Goal: Task Accomplishment & Management: Manage account settings

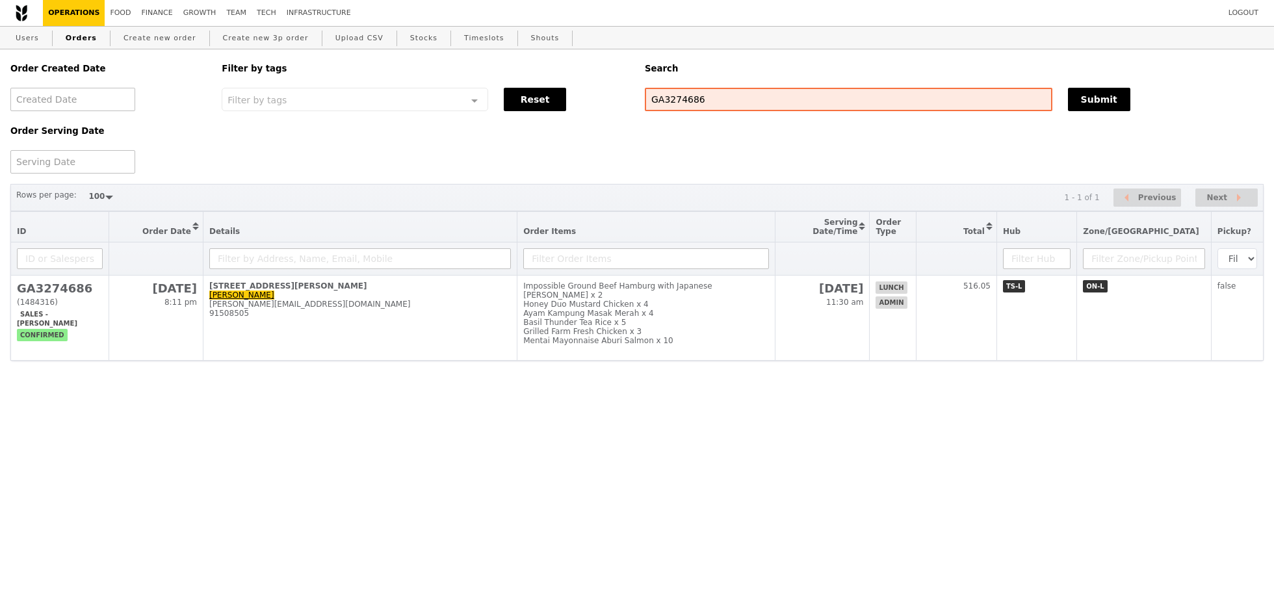
select select "100"
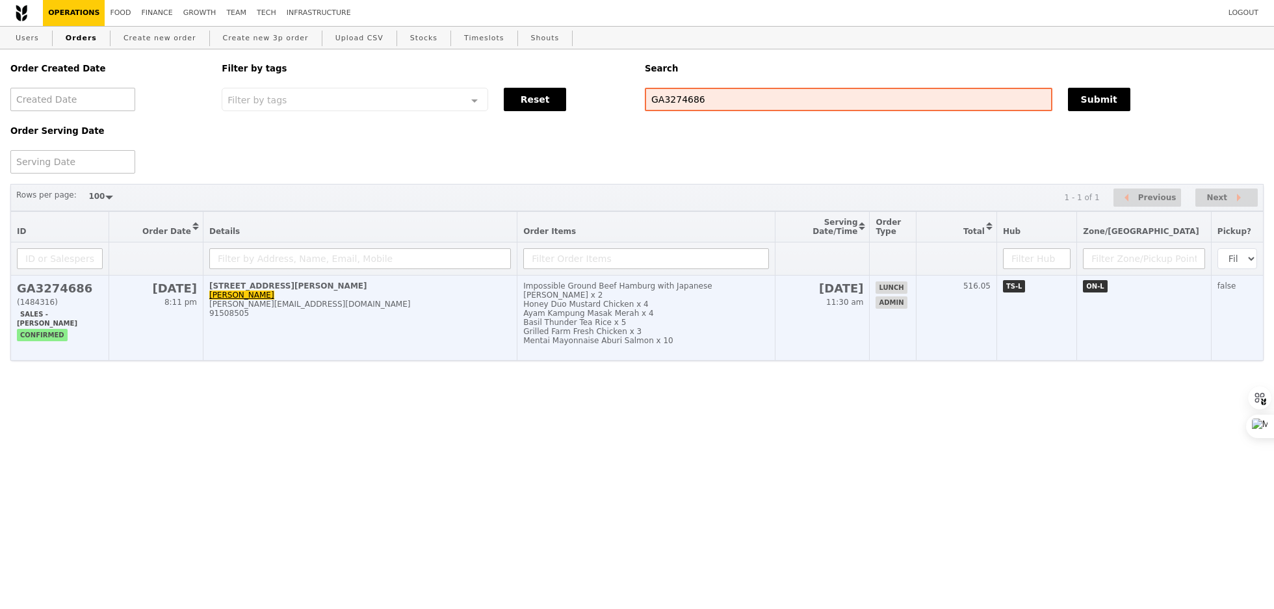
click at [511, 315] on div "91508505" at bounding box center [360, 313] width 302 height 9
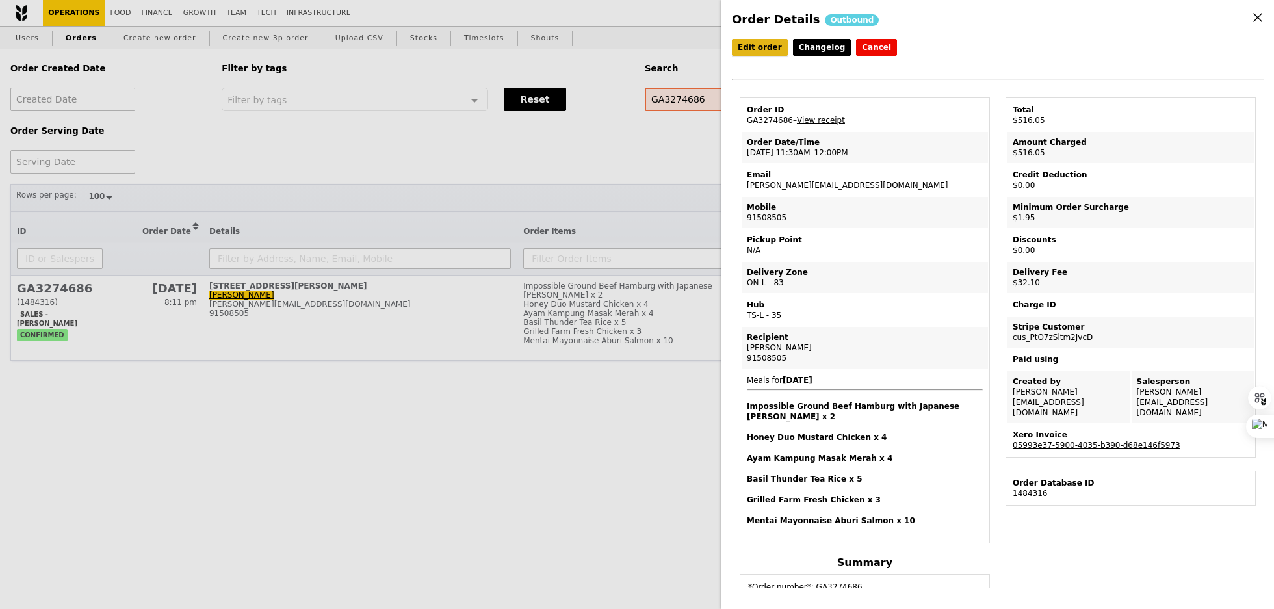
click at [762, 45] on link "Edit order" at bounding box center [760, 47] width 56 height 17
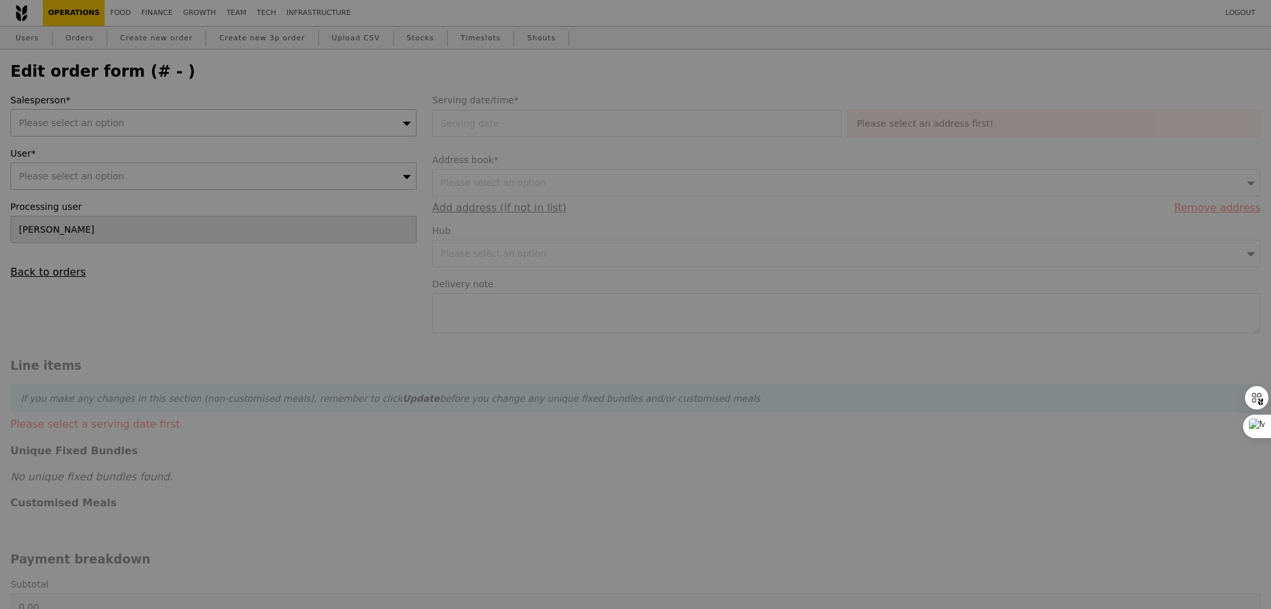
type input "[DATE]"
type textarea "Please deliver to [STREET_ADDRESS][PERSON_NAME] Call host at [PHONE_NUMBER] upo…"
type input "482.00"
type input "1.79"
type input "1.95"
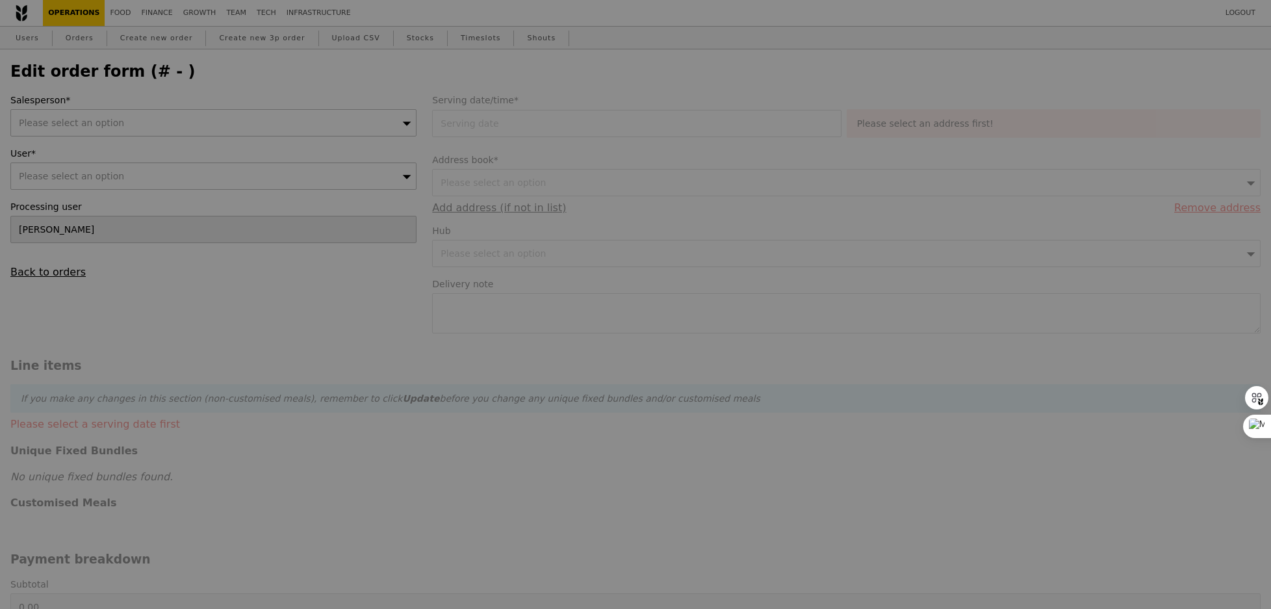
type input "29.45"
type input "32.10"
type input "516.05"
checkbox input "true"
type input "Loading..."
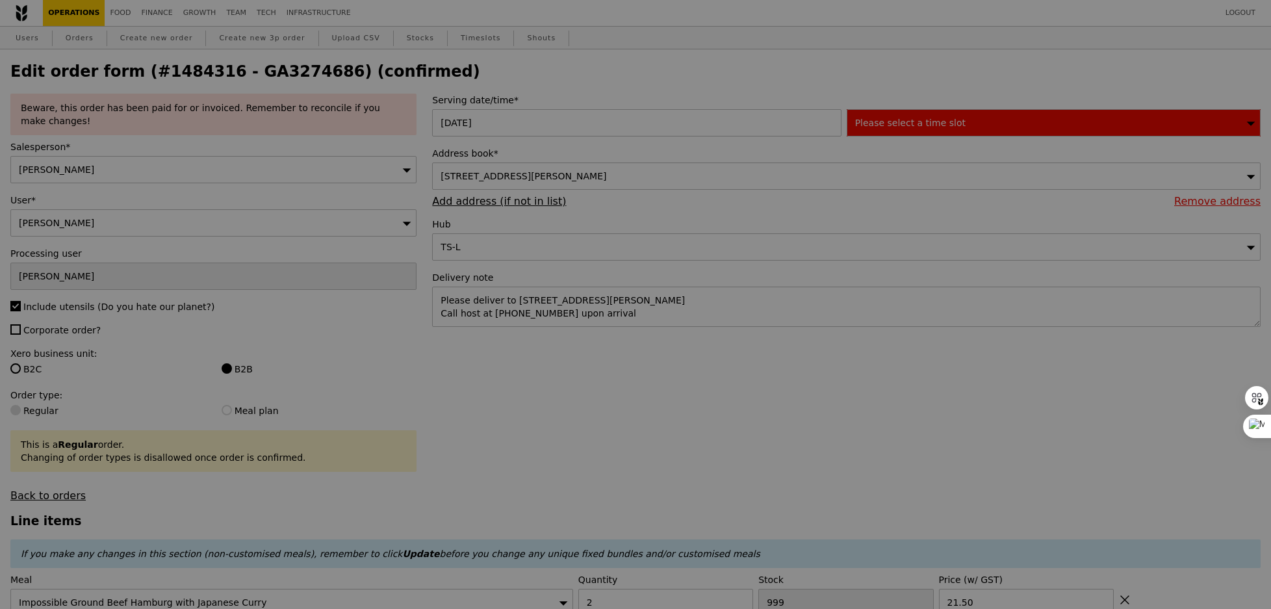
type input "498"
type input "474"
type input "488"
type input "489"
type input "495"
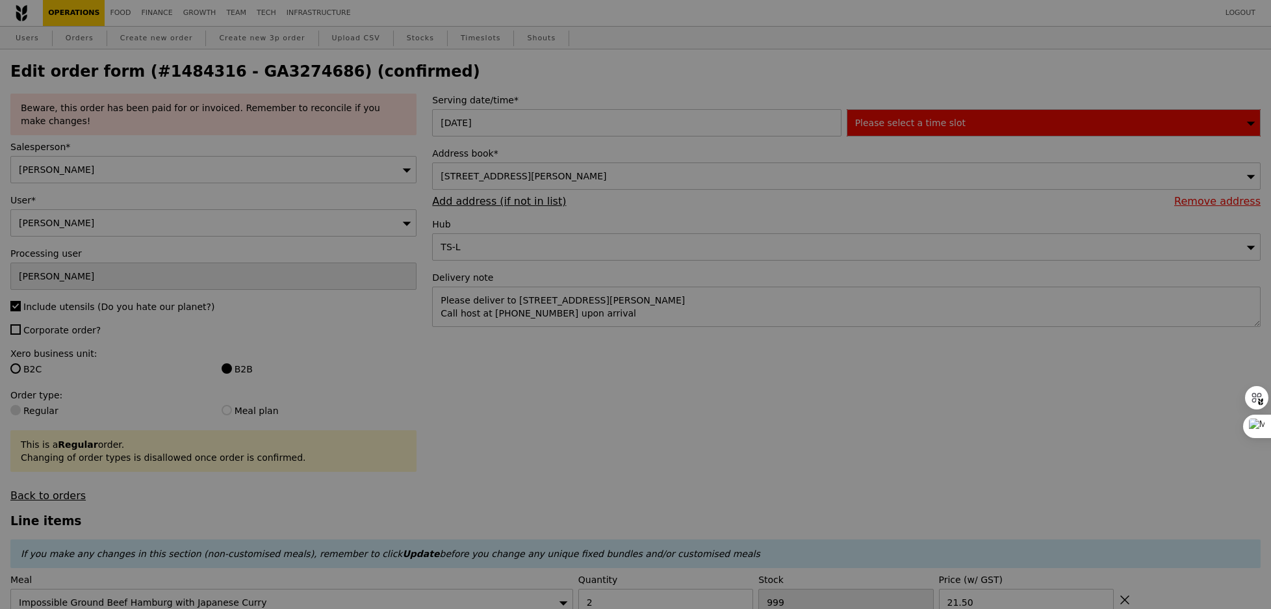
type input "478"
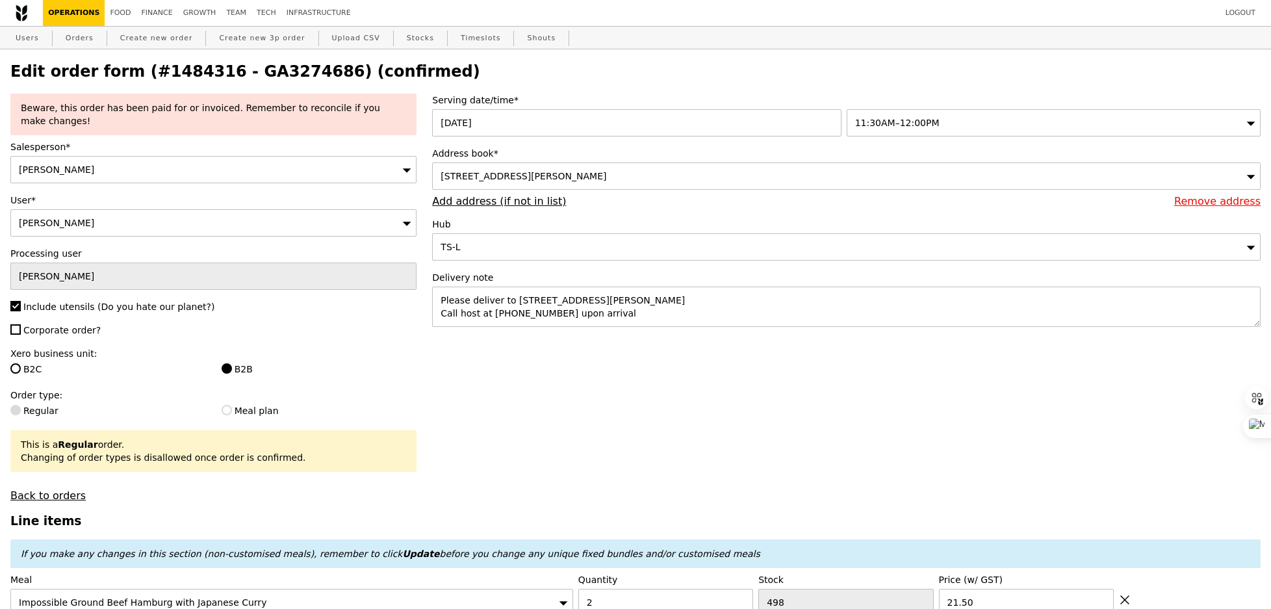
click at [908, 128] on span "11:30AM–12:00PM" at bounding box center [897, 123] width 84 height 10
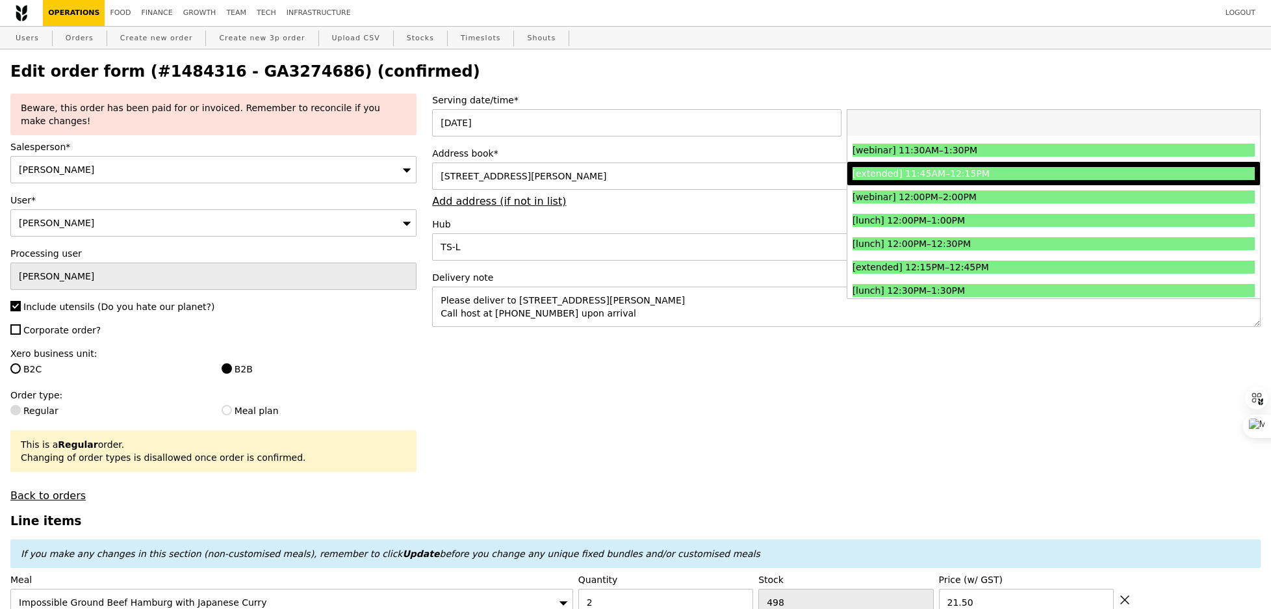
scroll to position [541, 0]
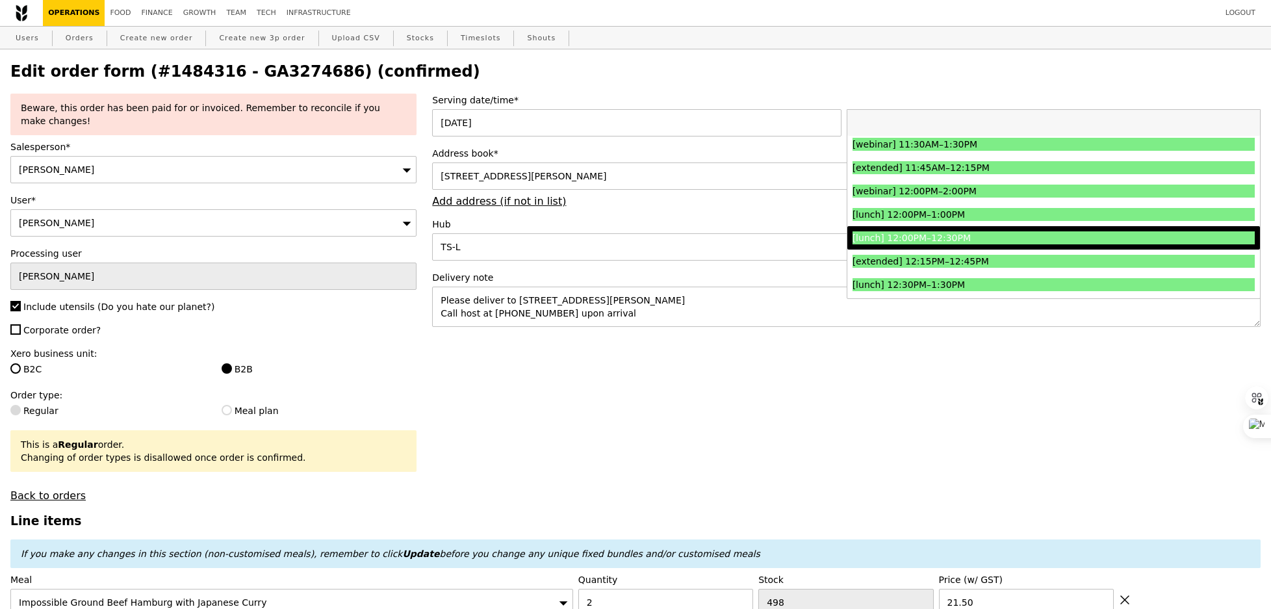
click at [916, 235] on div "[lunch] 12:00PM–12:30PM" at bounding box center [1004, 237] width 302 height 13
type input "Loading..."
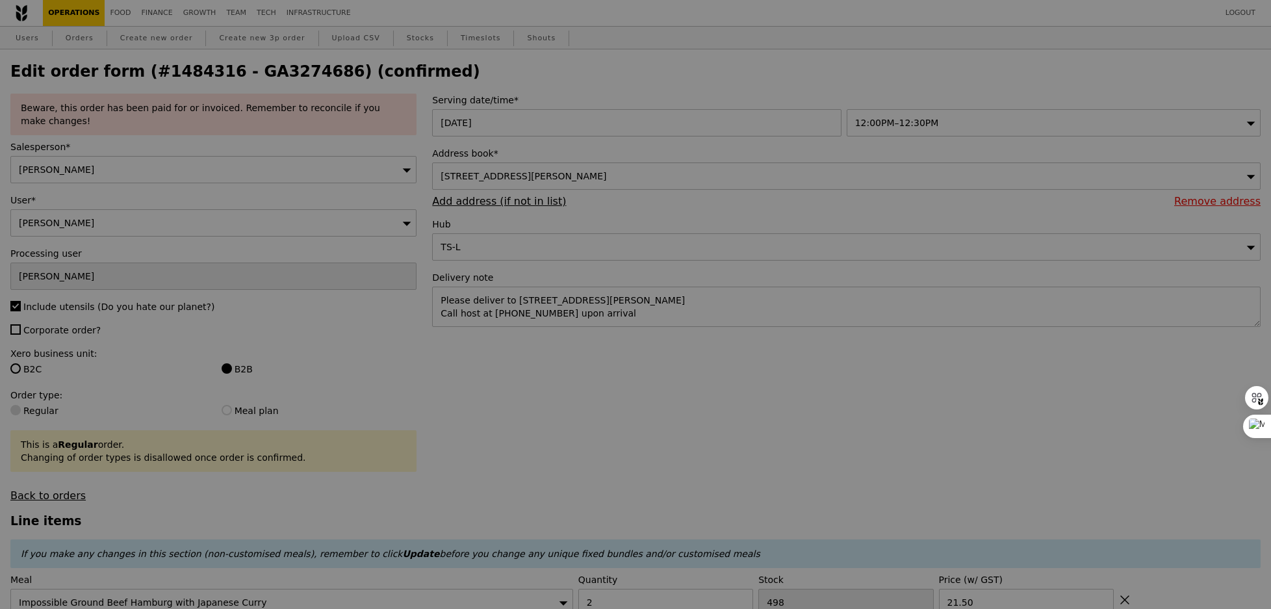
type input "0.00"
type input "3.62"
type input "3.95"
type input "5.90"
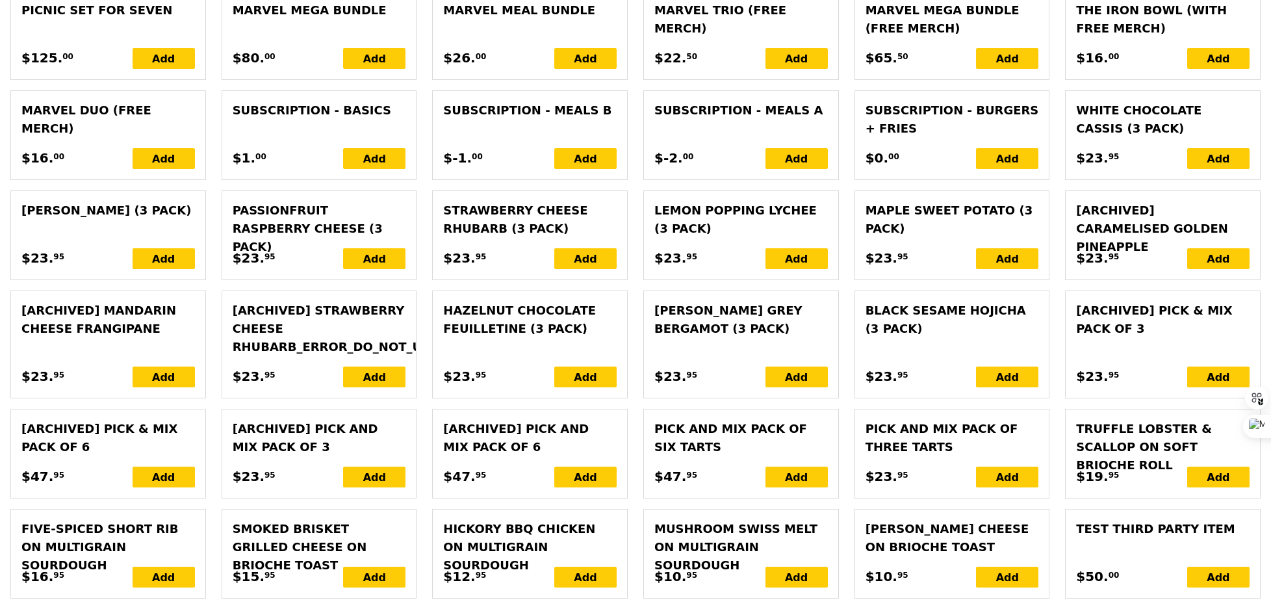
scroll to position [3120, 0]
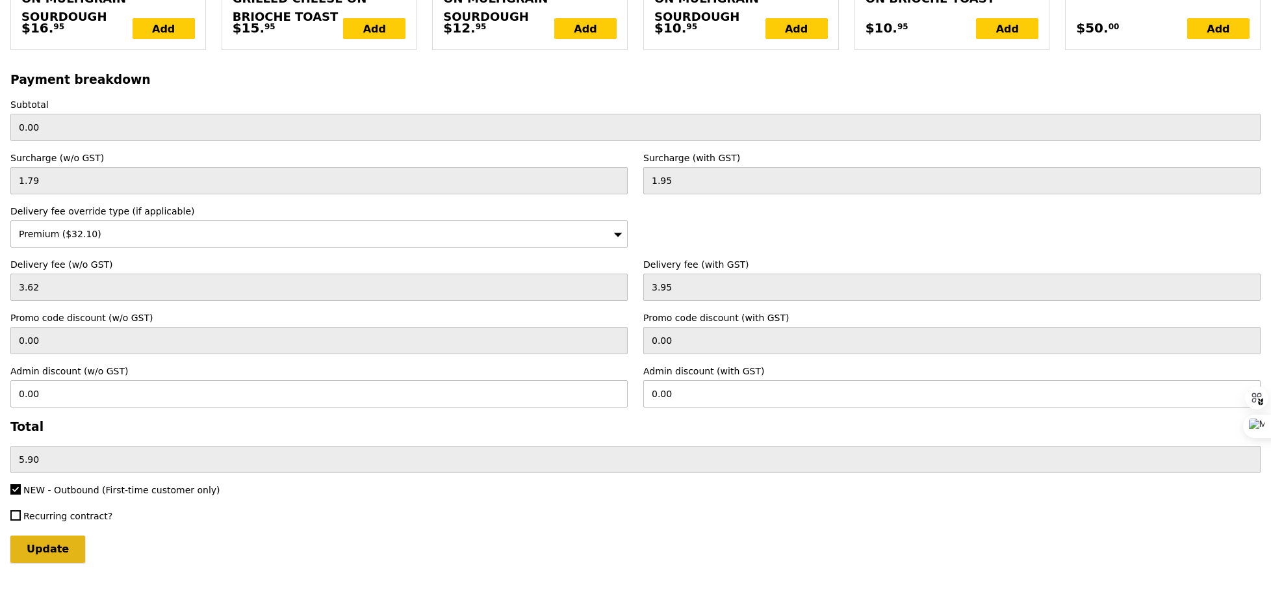
click at [70, 535] on input "Update" at bounding box center [47, 548] width 75 height 27
type input "Loading..."
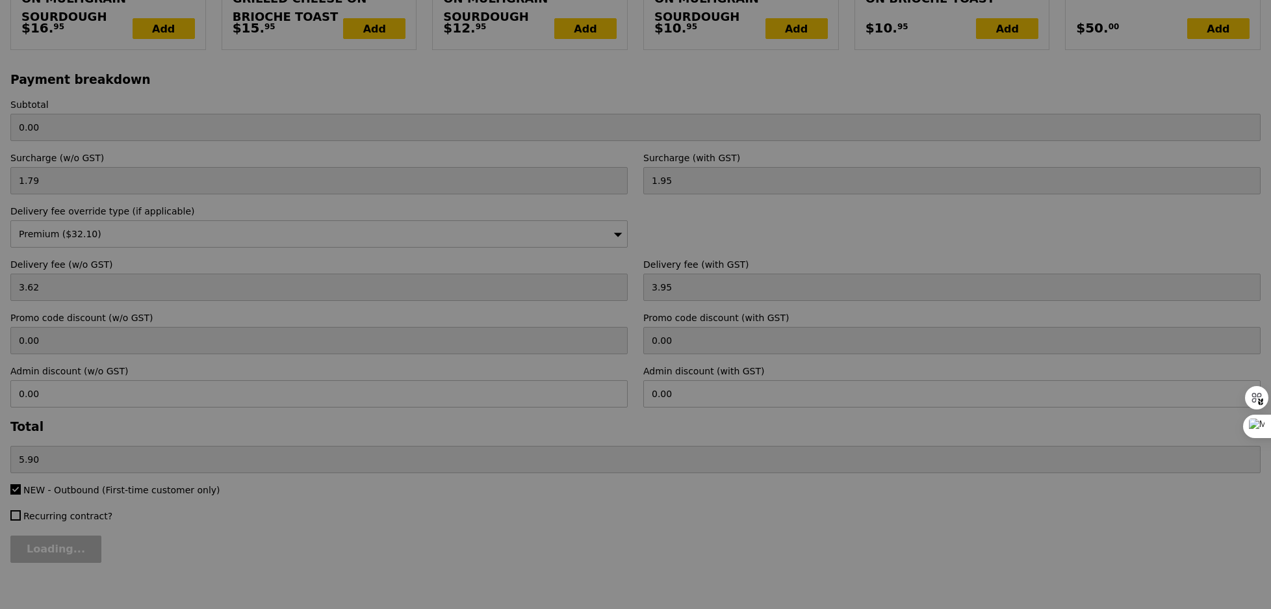
type input "482.00"
type input "29.45"
type input "32.10"
type input "516.05"
type input "Update"
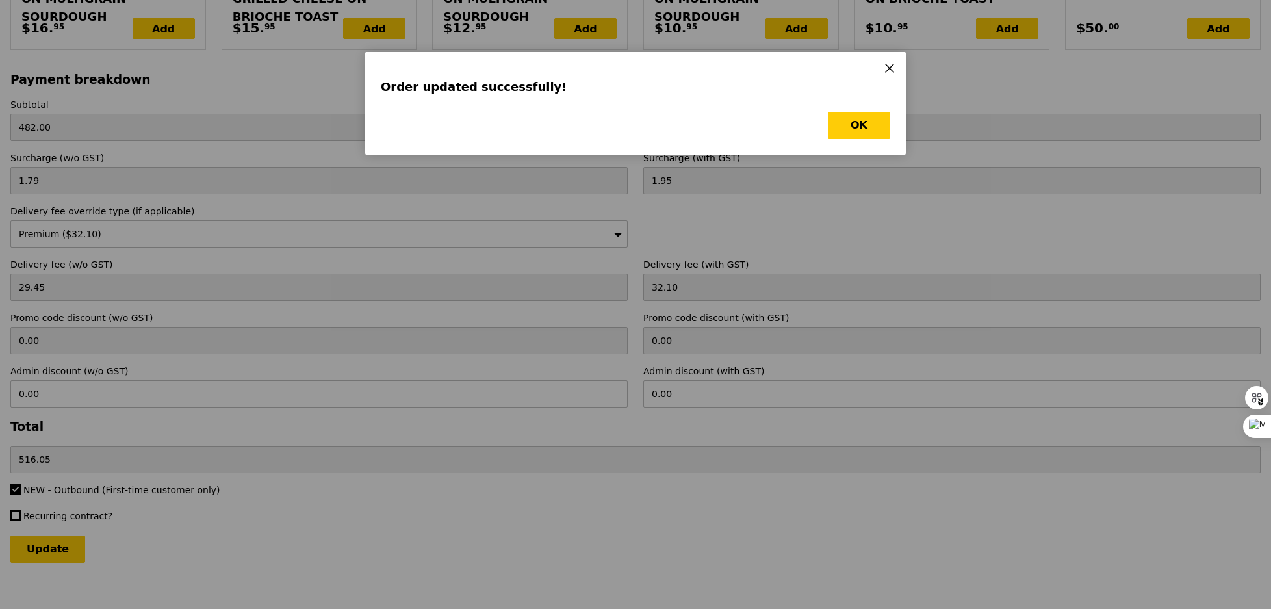
scroll to position [0, 0]
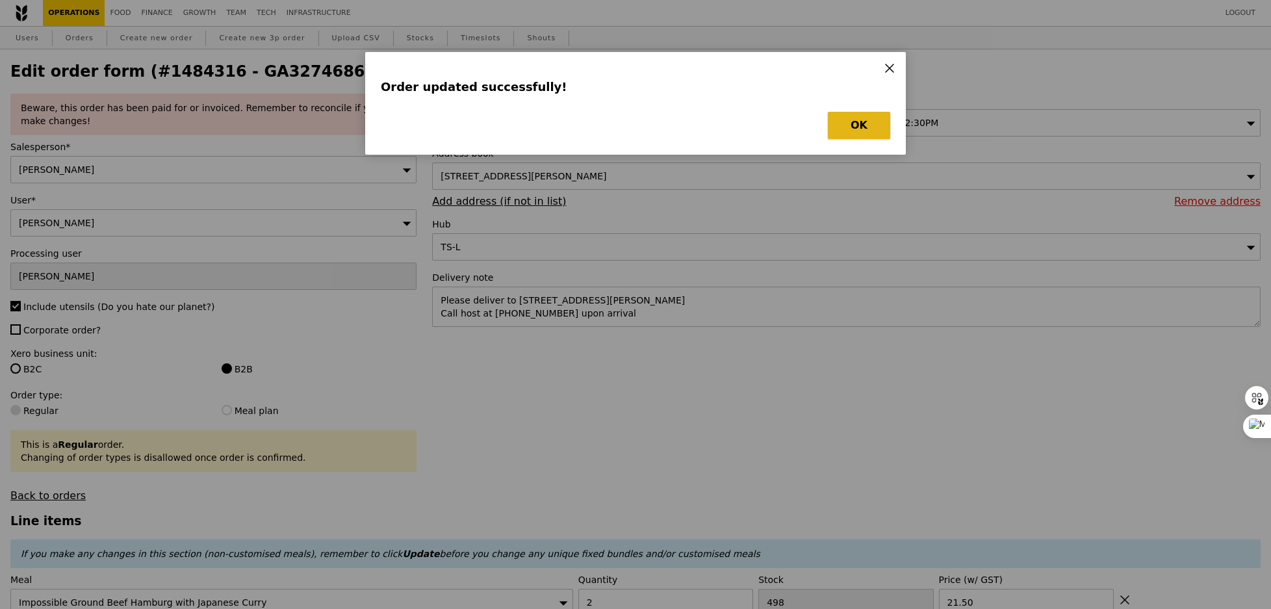
click at [858, 131] on button "OK" at bounding box center [859, 125] width 62 height 27
